Goal: Task Accomplishment & Management: Use online tool/utility

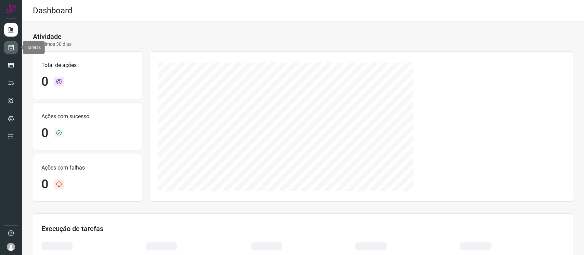
click at [4, 49] on link at bounding box center [11, 48] width 14 height 14
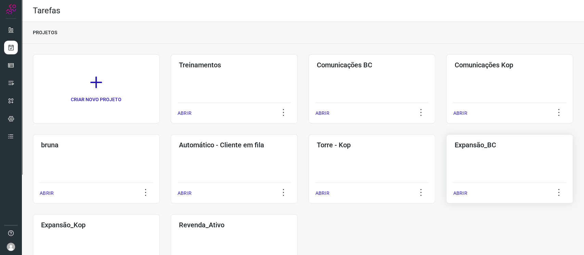
click at [438, 146] on h3 "Expansão_BC" at bounding box center [509, 145] width 111 height 8
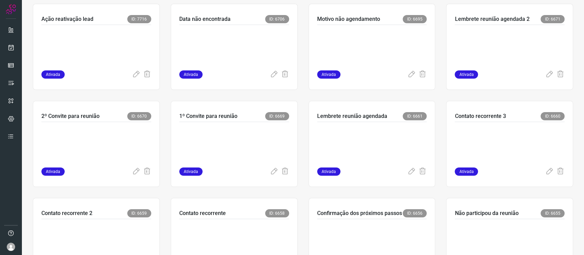
scroll to position [147, 0]
click at [13, 48] on icon at bounding box center [11, 47] width 7 height 7
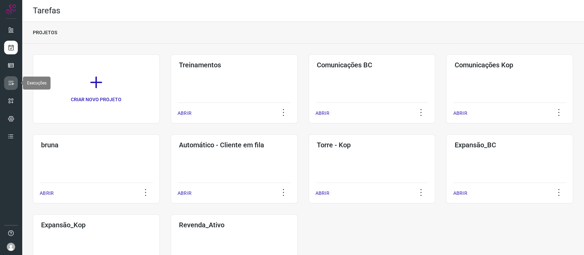
click at [14, 84] on link at bounding box center [11, 83] width 14 height 14
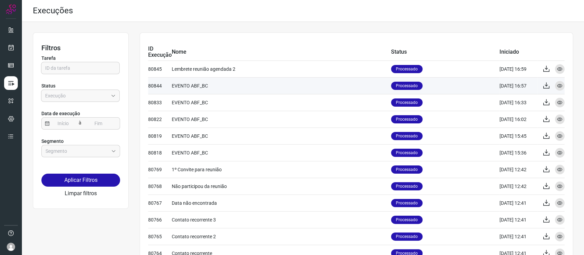
click at [270, 87] on td "EVENTO ABF_BC" at bounding box center [281, 85] width 219 height 17
click at [438, 86] on icon at bounding box center [559, 85] width 5 height 5
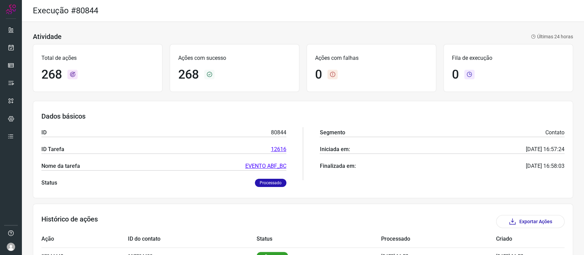
click at [255, 169] on link "EVENTO ABF_BC" at bounding box center [265, 166] width 41 height 8
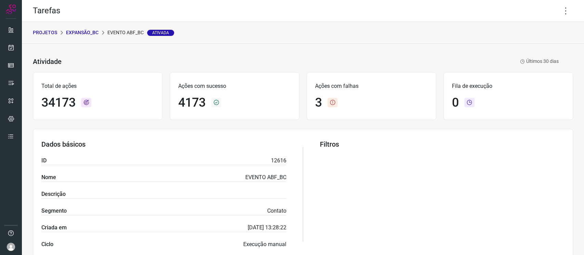
click at [82, 31] on p "Expansão_BC" at bounding box center [82, 32] width 33 height 7
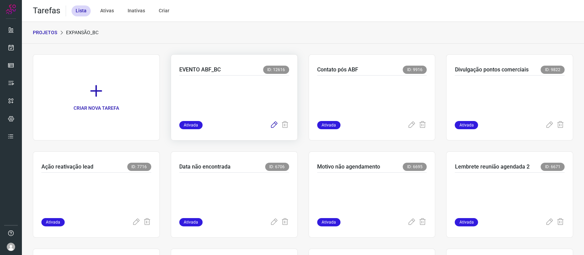
click at [270, 125] on icon at bounding box center [274, 125] width 8 height 8
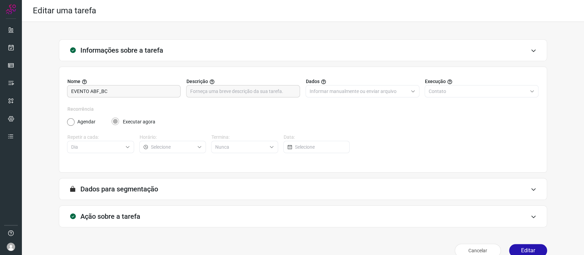
click at [438, 49] on div "Informações sobre a tarefa" at bounding box center [303, 50] width 488 height 22
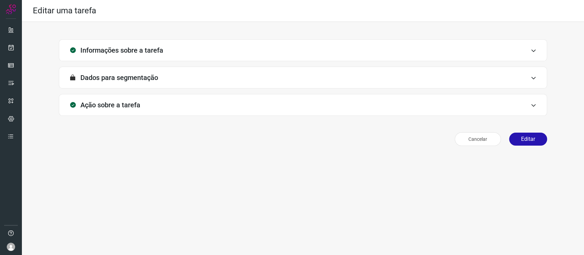
click at [438, 51] on icon at bounding box center [534, 50] width 6 height 5
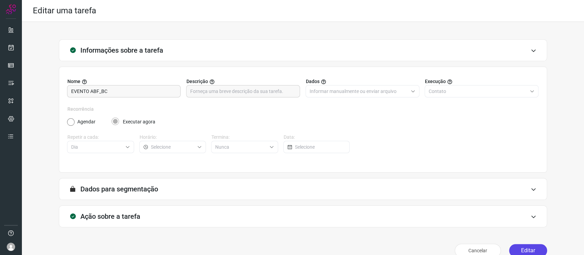
click at [438, 191] on button "Editar" at bounding box center [528, 250] width 38 height 13
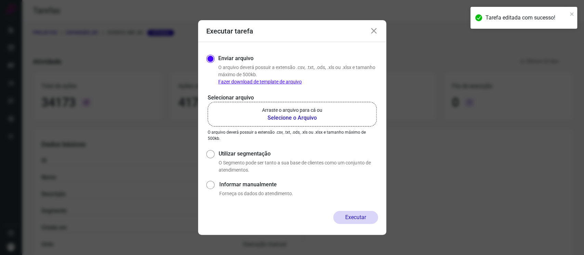
click at [372, 31] on icon at bounding box center [374, 31] width 8 height 8
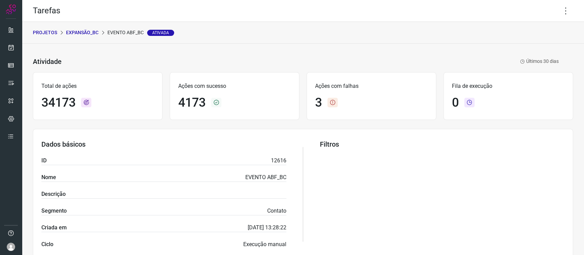
click at [438, 6] on div "Tarefa editada com sucesso!" at bounding box center [523, 6] width 109 height 3
click at [438, 10] on icon at bounding box center [566, 11] width 14 height 14
click at [438, 33] on li "Editar" at bounding box center [535, 31] width 62 height 11
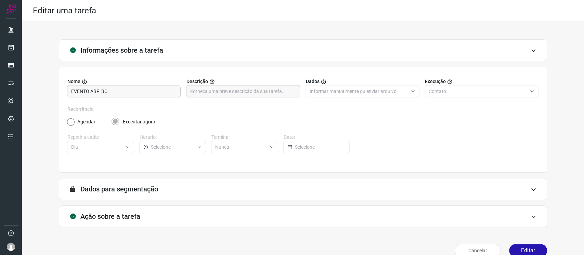
click at [274, 191] on div "A segmentação de dados está desabilitada porque a opção de envio manual foi sel…" at bounding box center [303, 189] width 488 height 22
type input "Expansão Brasil Cacau"
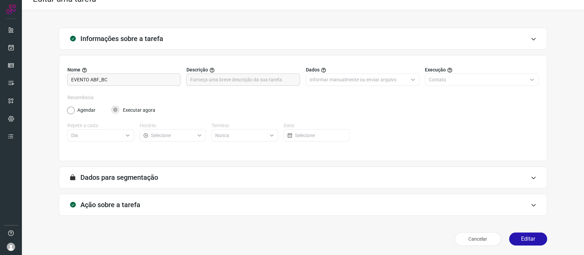
type input "Expansão Brasil Cacau"
type input "Evento ABF_BC"
click at [262, 191] on div "Ação sobre a tarefa" at bounding box center [303, 205] width 488 height 22
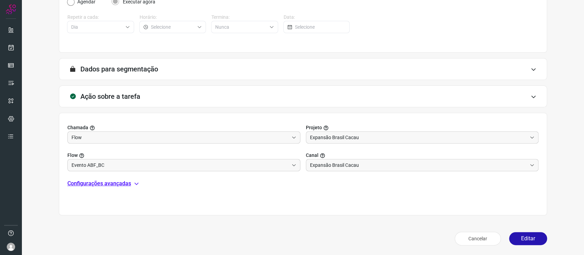
scroll to position [0, 0]
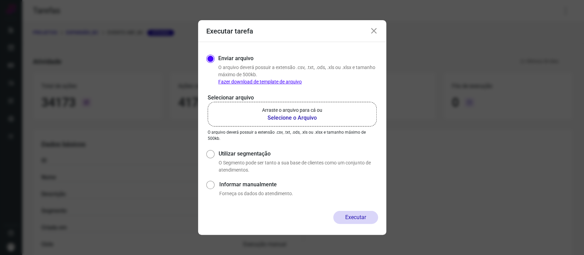
click at [370, 31] on icon at bounding box center [374, 31] width 8 height 8
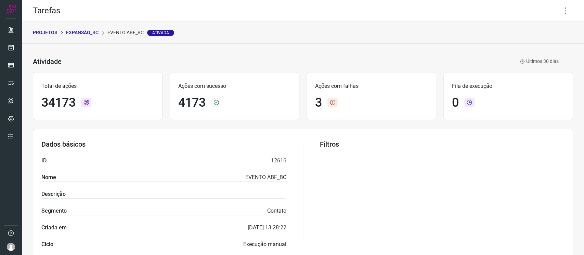
click at [85, 29] on p "Expansão_BC" at bounding box center [82, 32] width 33 height 7
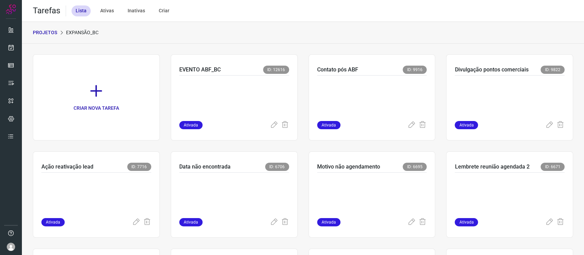
click at [55, 33] on p "PROJETOS" at bounding box center [45, 32] width 24 height 7
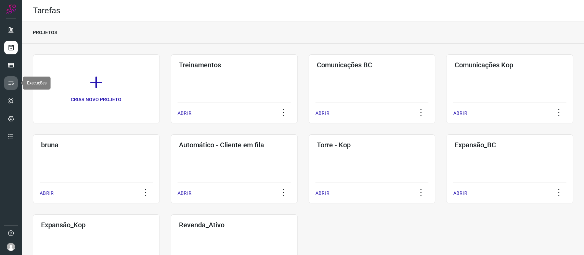
click at [10, 80] on icon at bounding box center [11, 83] width 7 height 7
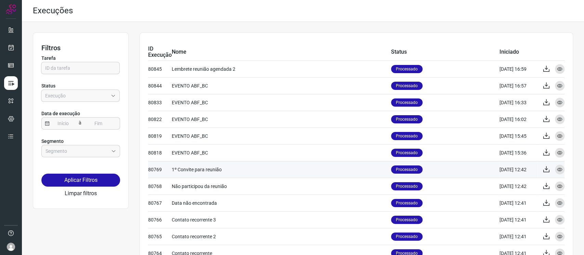
scroll to position [265, 0]
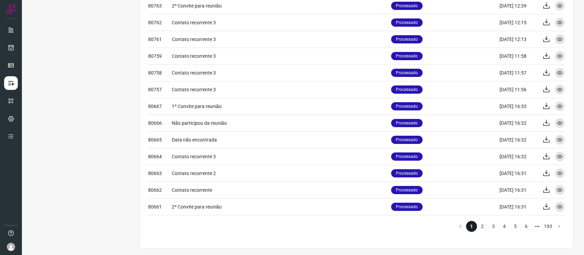
click at [438, 191] on li "2" at bounding box center [482, 226] width 11 height 11
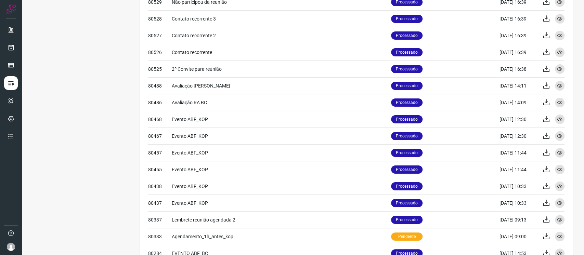
scroll to position [265, 0]
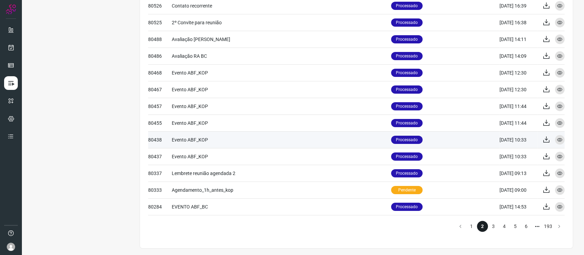
click at [194, 142] on td "Evento ABF_KOP" at bounding box center [281, 139] width 219 height 17
click at [438, 139] on div "Visualizar" at bounding box center [560, 140] width 10 height 10
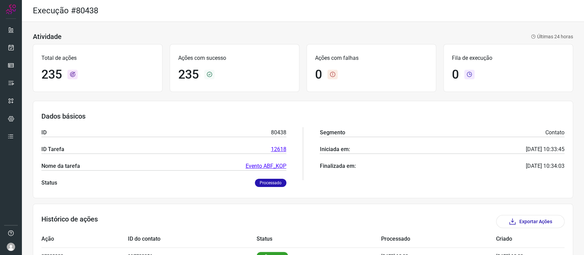
click at [274, 166] on link "Evento ABF_KOP" at bounding box center [266, 166] width 41 height 8
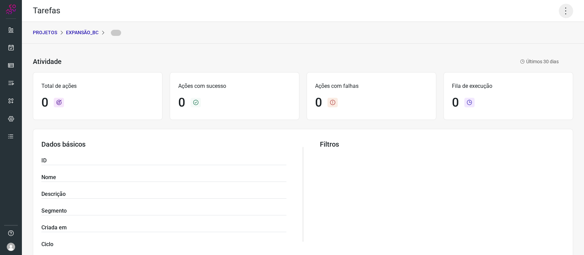
click at [438, 15] on icon at bounding box center [566, 11] width 14 height 14
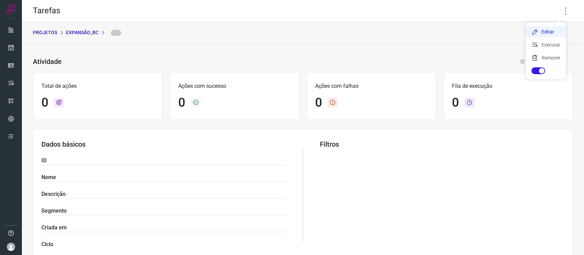
click at [438, 31] on li "Editar" at bounding box center [546, 31] width 40 height 11
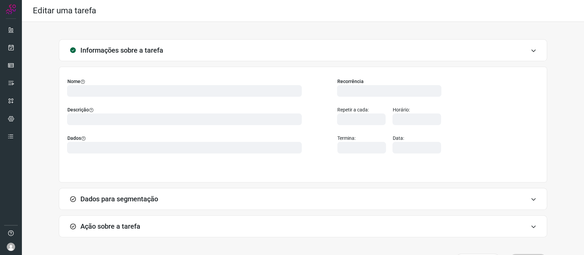
scroll to position [22, 0]
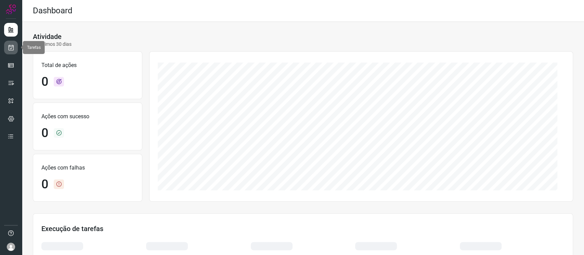
click at [14, 46] on icon at bounding box center [11, 47] width 7 height 7
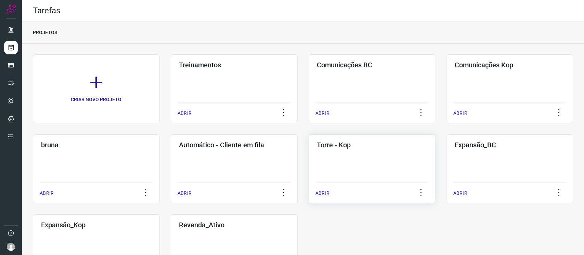
scroll to position [46, 0]
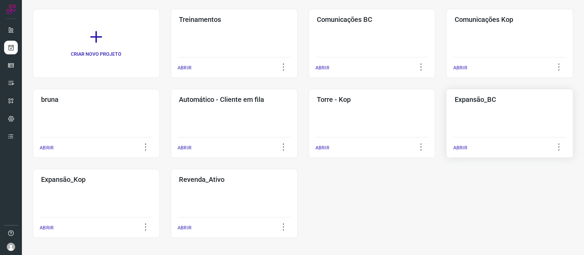
click at [160, 169] on div "Expansão_BC ABRIR" at bounding box center [96, 203] width 127 height 69
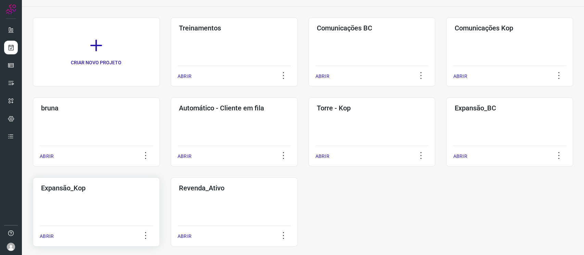
scroll to position [46, 0]
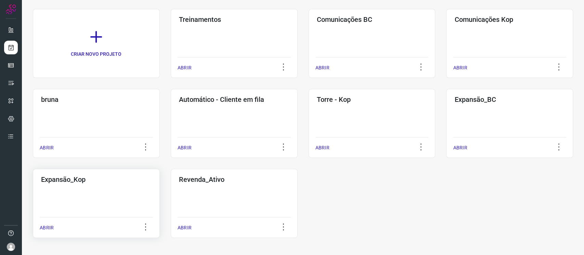
click at [171, 197] on div "Expansão_Kop ABRIR" at bounding box center [234, 203] width 127 height 69
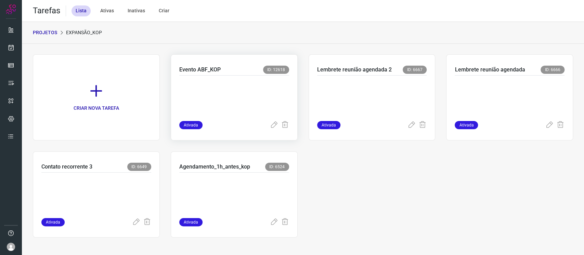
click at [250, 85] on p at bounding box center [230, 97] width 103 height 34
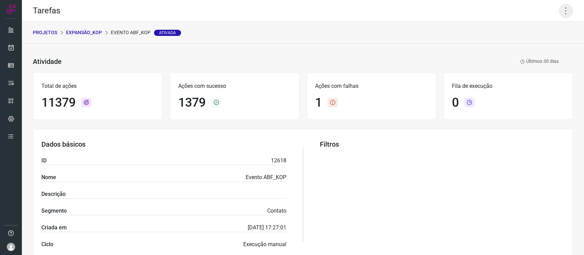
click at [559, 12] on icon at bounding box center [566, 11] width 14 height 14
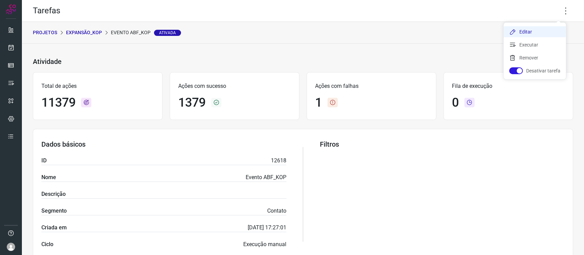
click at [541, 32] on li "Editar" at bounding box center [535, 31] width 62 height 11
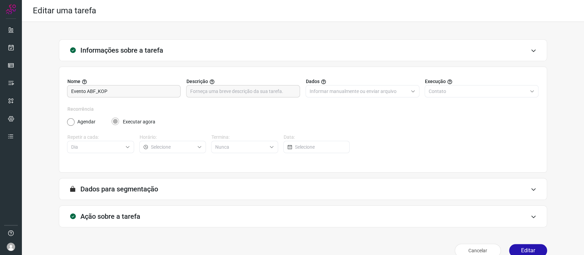
type input "Expansão [GEOGRAPHIC_DATA]"
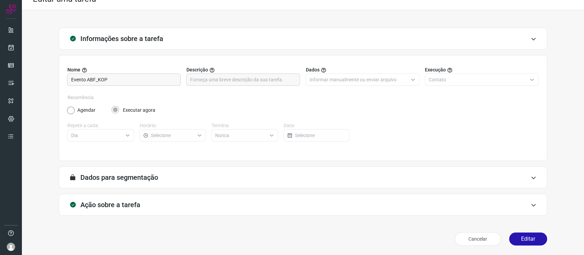
click at [279, 215] on div "Ação sobre a tarefa" at bounding box center [303, 205] width 488 height 22
click at [278, 204] on div "Ação sobre a tarefa" at bounding box center [303, 205] width 488 height 22
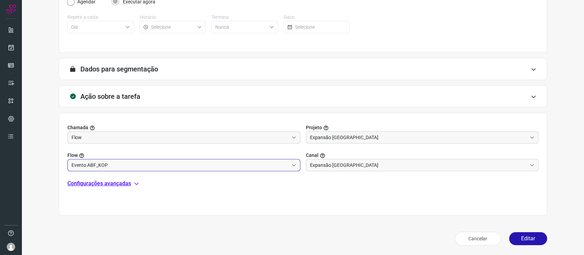
click at [237, 166] on input "Evento ABF_KOP" at bounding box center [180, 165] width 217 height 12
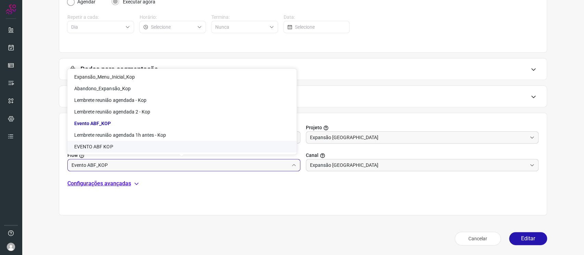
click at [192, 144] on li "EVENTO ABF KOP" at bounding box center [181, 147] width 229 height 12
type input "EVENTO ABF KOP"
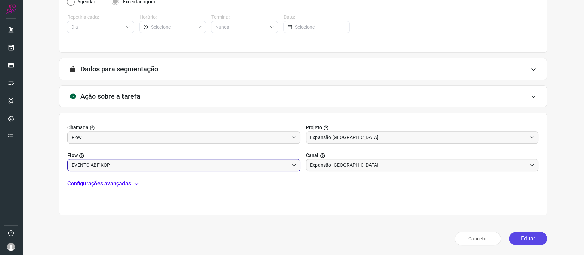
click at [522, 244] on button "Editar" at bounding box center [528, 238] width 38 height 13
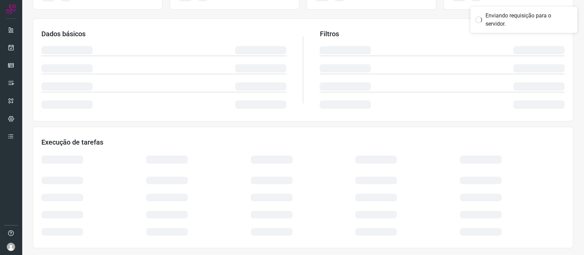
scroll to position [98, 0]
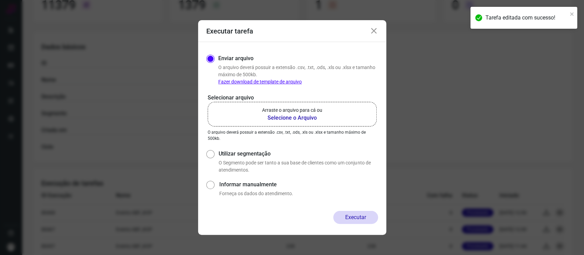
click at [373, 33] on icon at bounding box center [374, 31] width 8 height 8
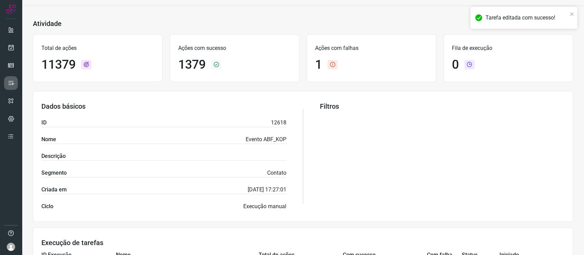
scroll to position [0, 0]
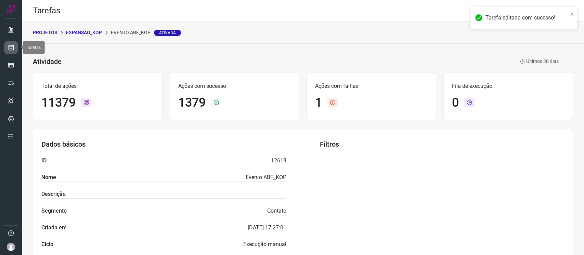
click at [6, 44] on link at bounding box center [11, 48] width 14 height 14
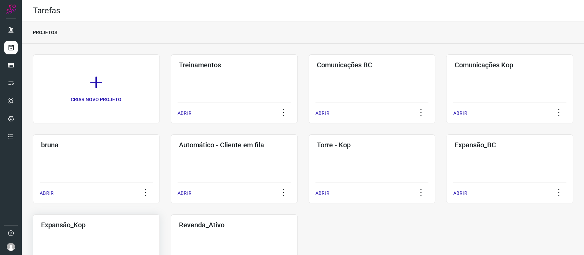
click at [129, 223] on h3 "Expansão_Kop" at bounding box center [96, 225] width 111 height 8
